Goal: Task Accomplishment & Management: Use online tool/utility

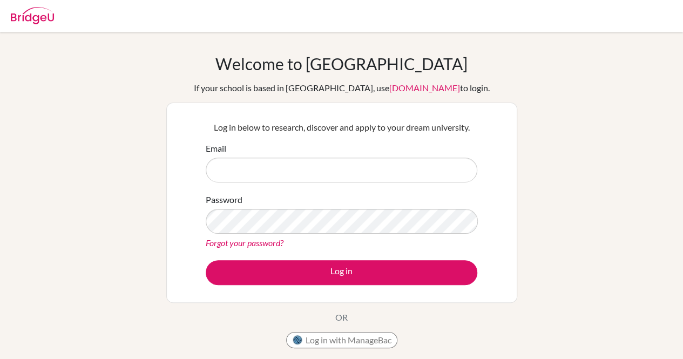
type input "[EMAIL_ADDRESS][DOMAIN_NAME]"
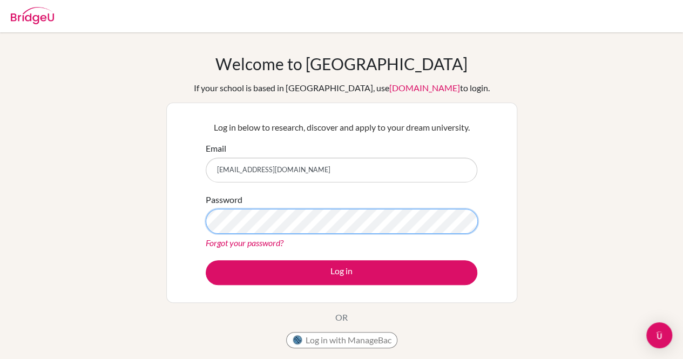
click at [206, 260] on button "Log in" at bounding box center [341, 272] width 271 height 25
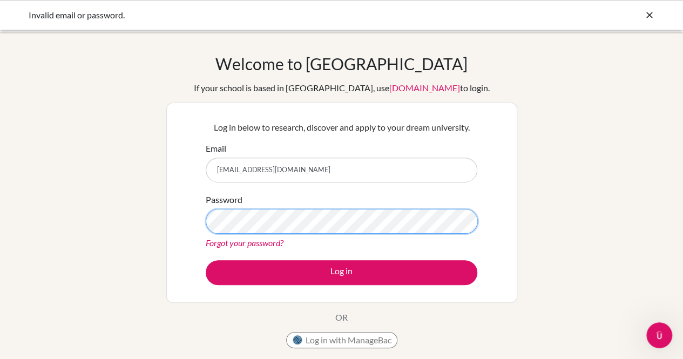
click at [206, 260] on button "Log in" at bounding box center [341, 272] width 271 height 25
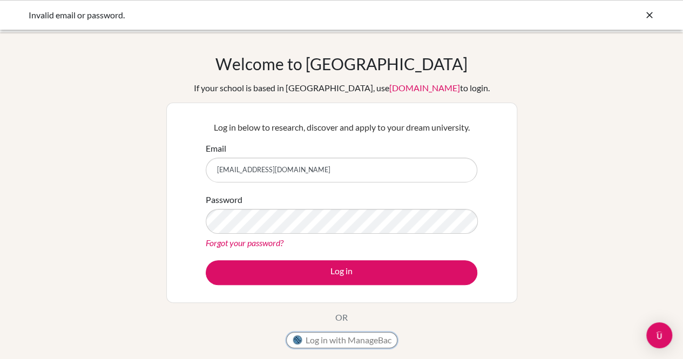
click at [348, 336] on button "Log in with ManageBac" at bounding box center [341, 340] width 111 height 16
